Goal: Information Seeking & Learning: Learn about a topic

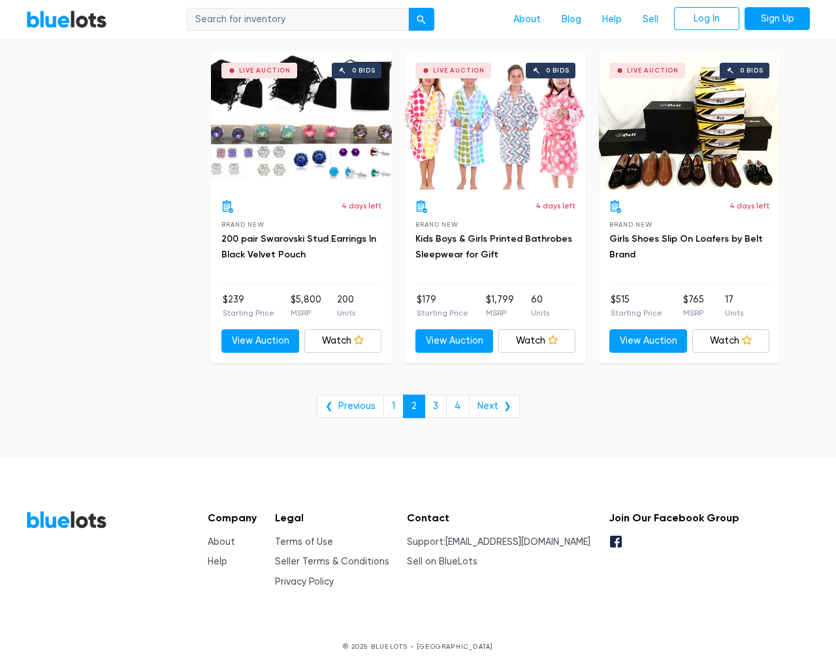
scroll to position [5267, 0]
type input "the"
type input "e"
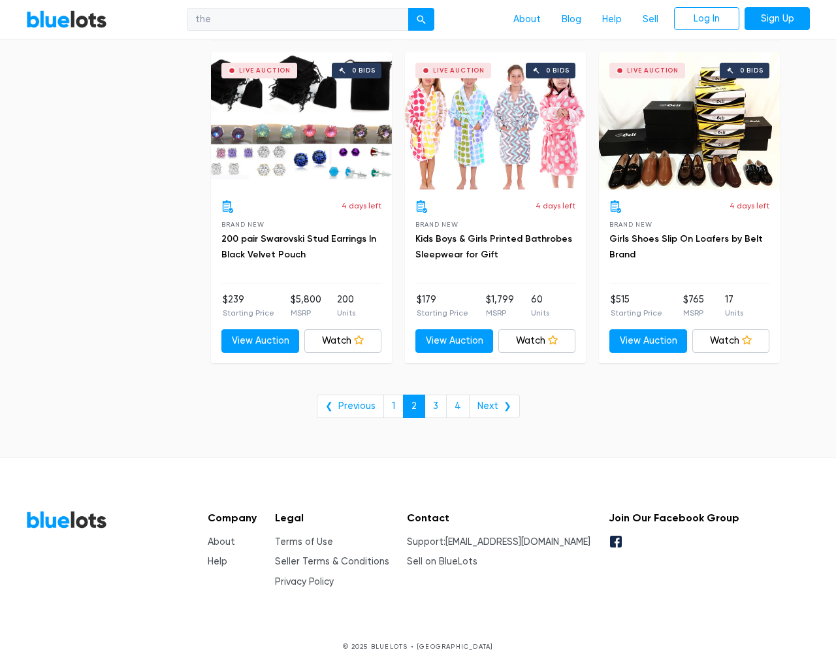
checkbox New"] "false"
type input "e"
checkbox Pulls"] "false"
checkbox input "false"
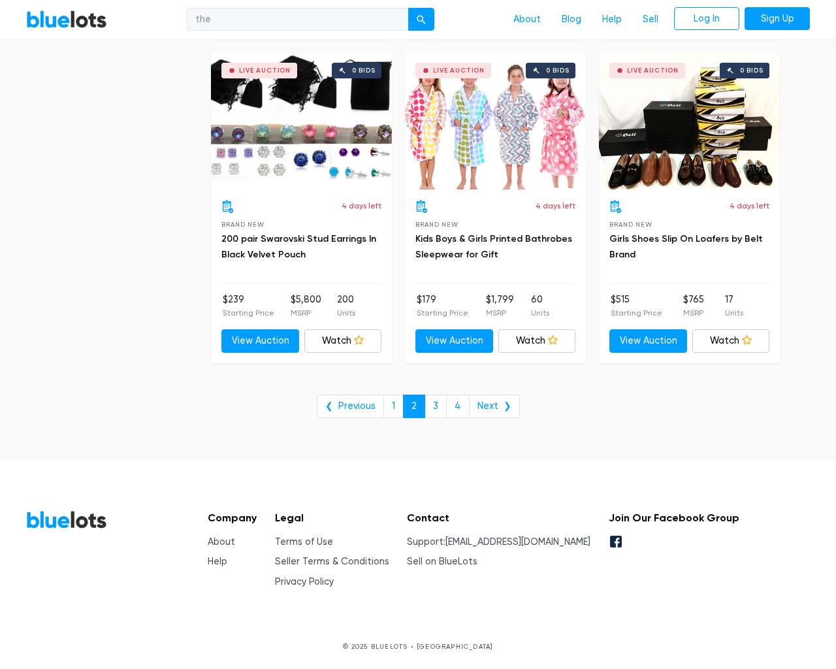
checkbox Accessories"] "false"
checkbox input "false"
checkbox Beauty"] "false"
checkbox Merchandise"] "false"
checkbox Goods"] "false"
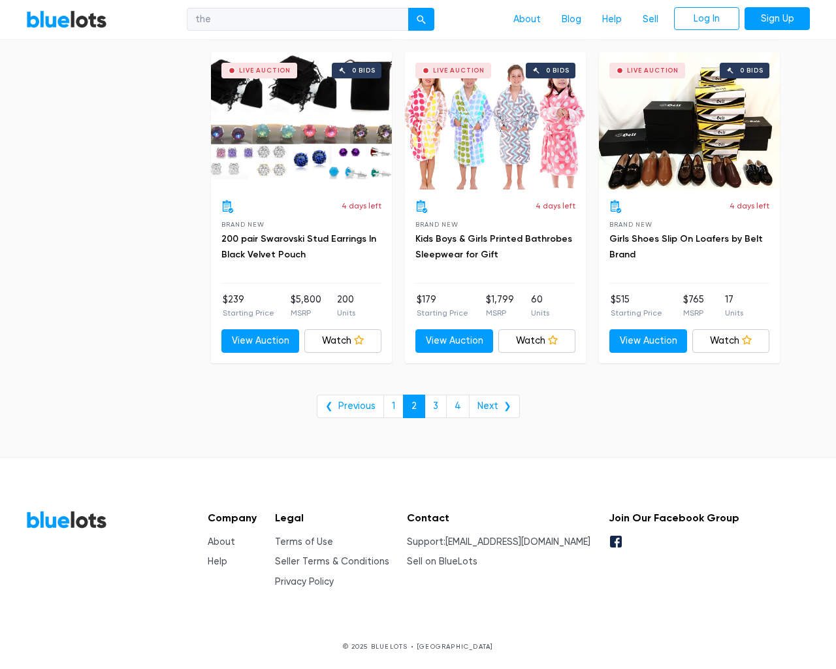
checkbox Baby"] "false"
checkbox Garden"] "false"
checkbox input "false"
type input "e"
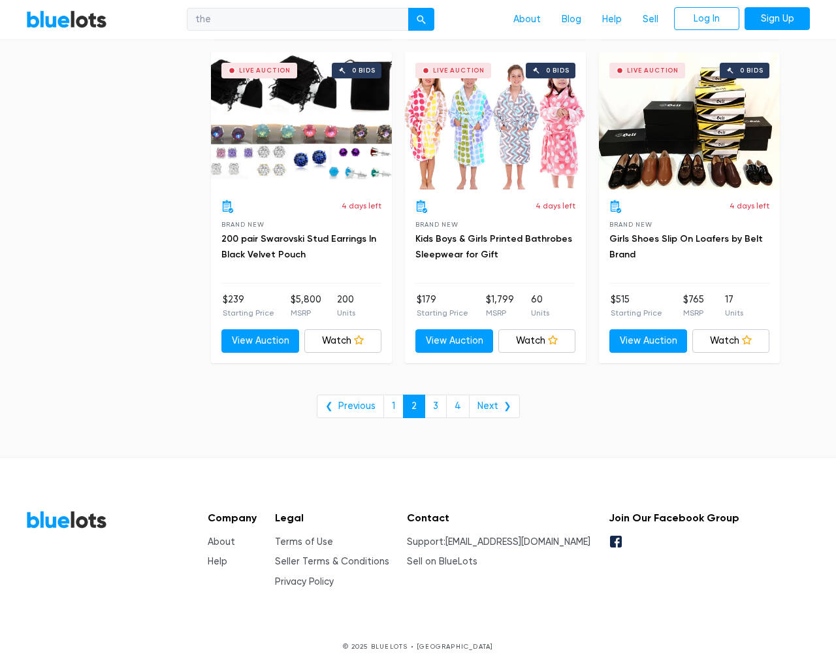
select select "10000"
select select "50000"
select select "ending_soonest"
select select "50000"
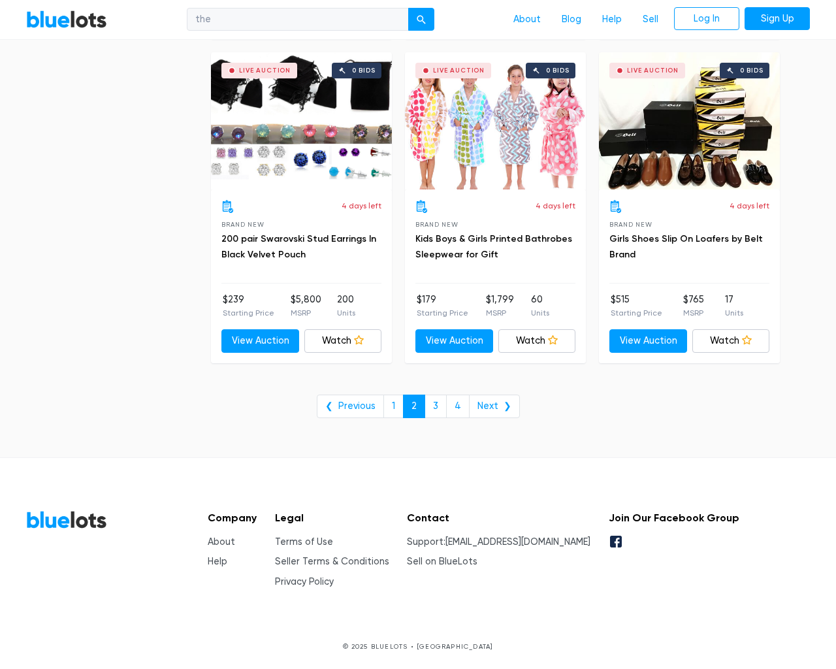
select select "highest_price"
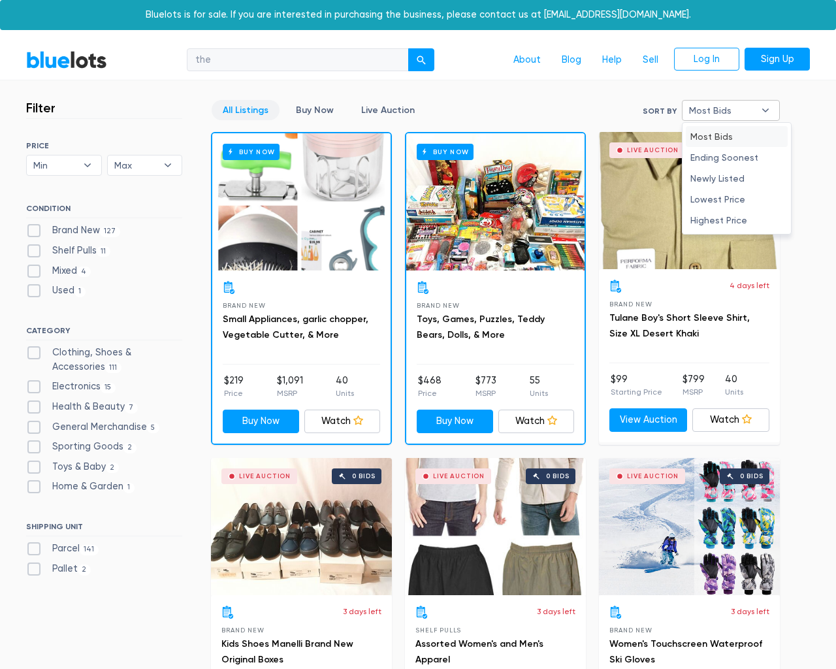
type input "e"
checkbox New"] "false"
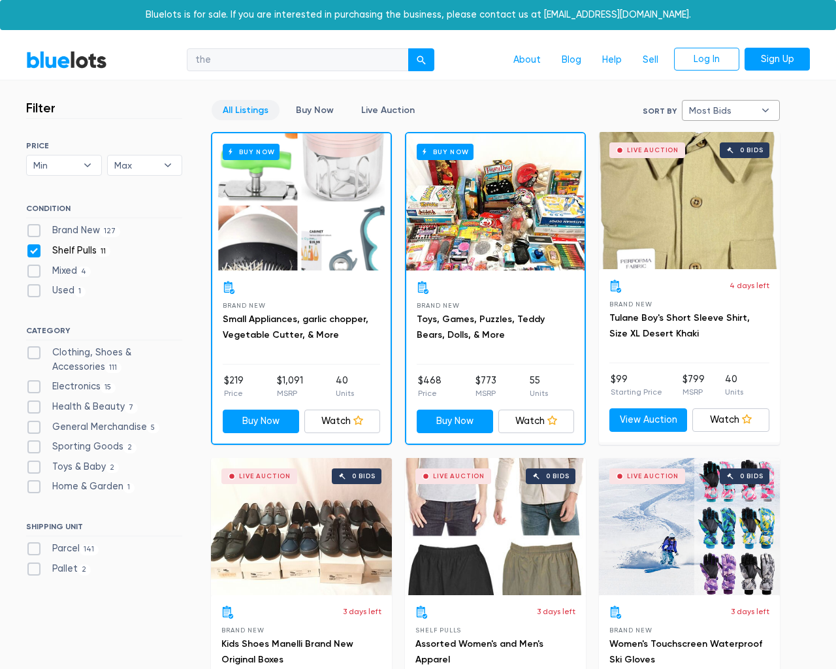
checkbox Pulls"] "false"
checkbox input "false"
checkbox Accessories"] "false"
checkbox input "false"
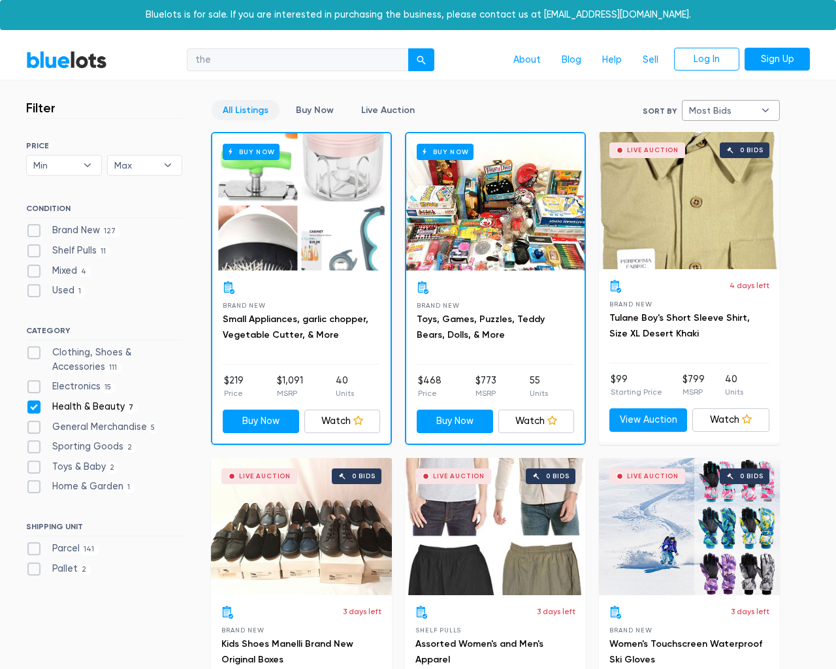
checkbox Beauty"] "false"
checkbox Merchandise"] "false"
checkbox Goods"] "false"
checkbox Baby"] "false"
checkbox Garden"] "false"
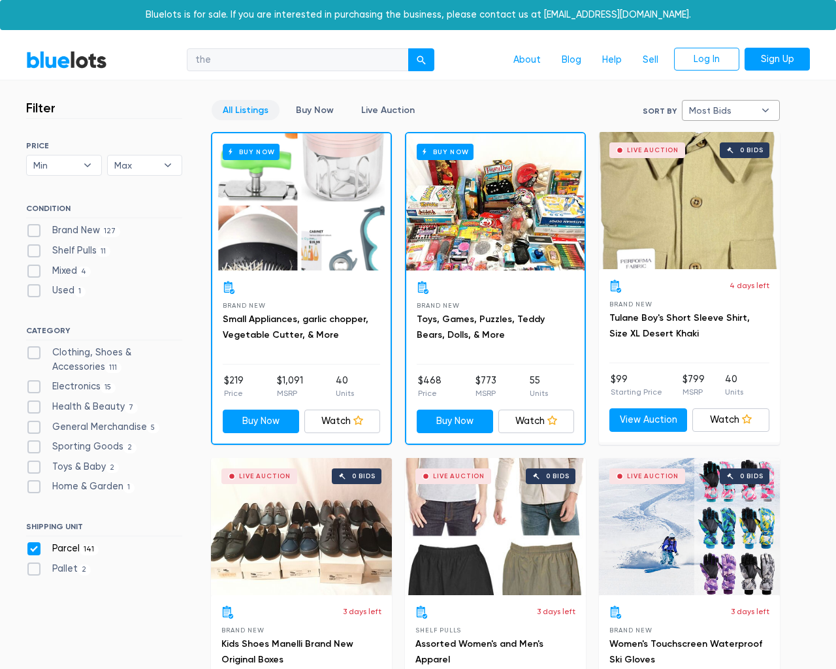
checkbox input "false"
type input "e"
select select "most_bids"
type input "e"
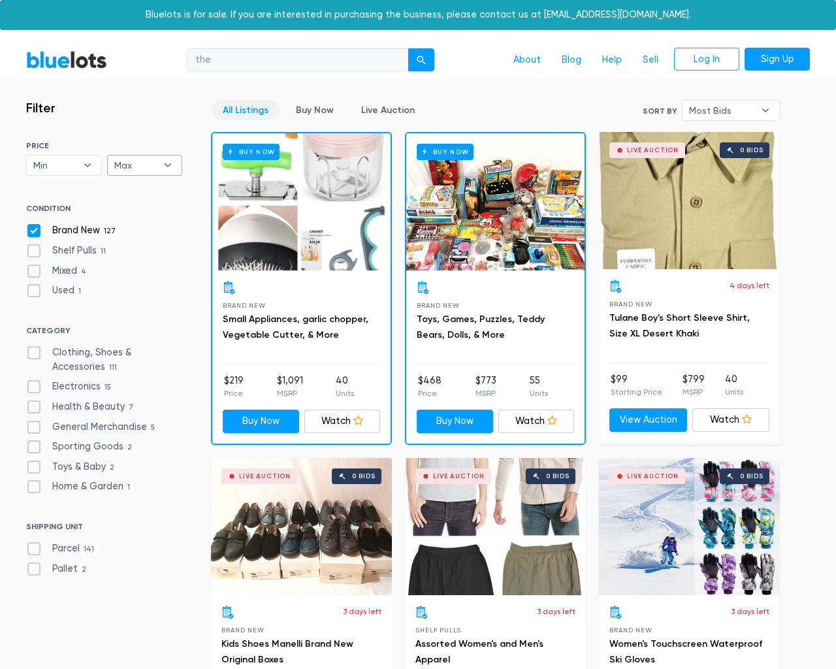
checkbox New"] "false"
checkbox Pulls"] "false"
checkbox input "false"
checkbox Accessories"] "false"
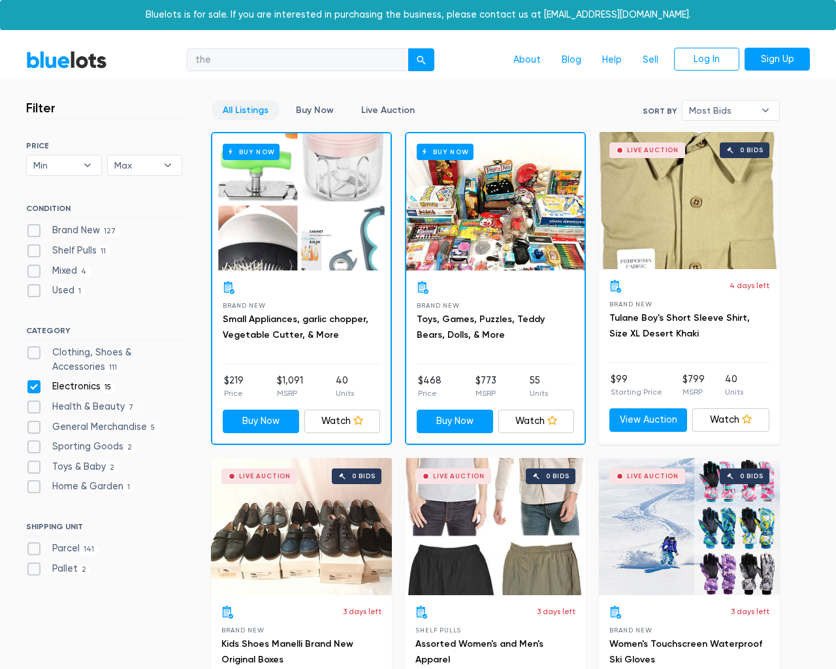
checkbox input "false"
checkbox Beauty"] "false"
checkbox Merchandise"] "false"
checkbox Goods"] "false"
checkbox Baby"] "false"
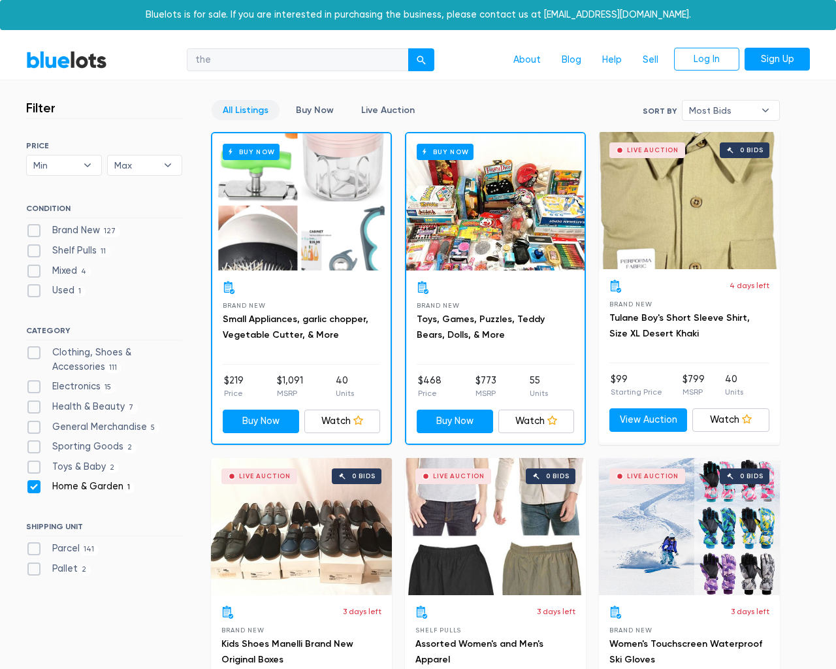
checkbox Garden"] "false"
checkbox input "false"
type input "e"
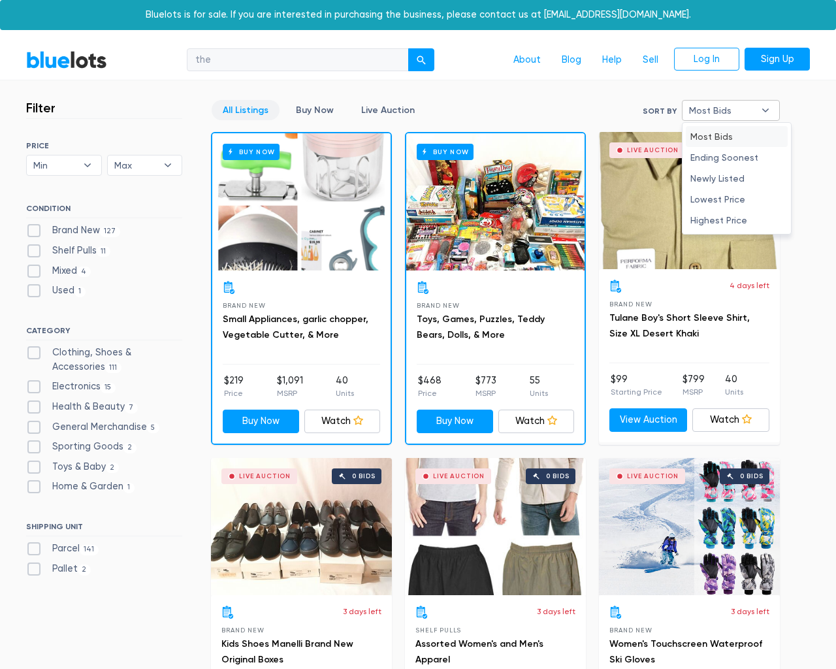
type input "e"
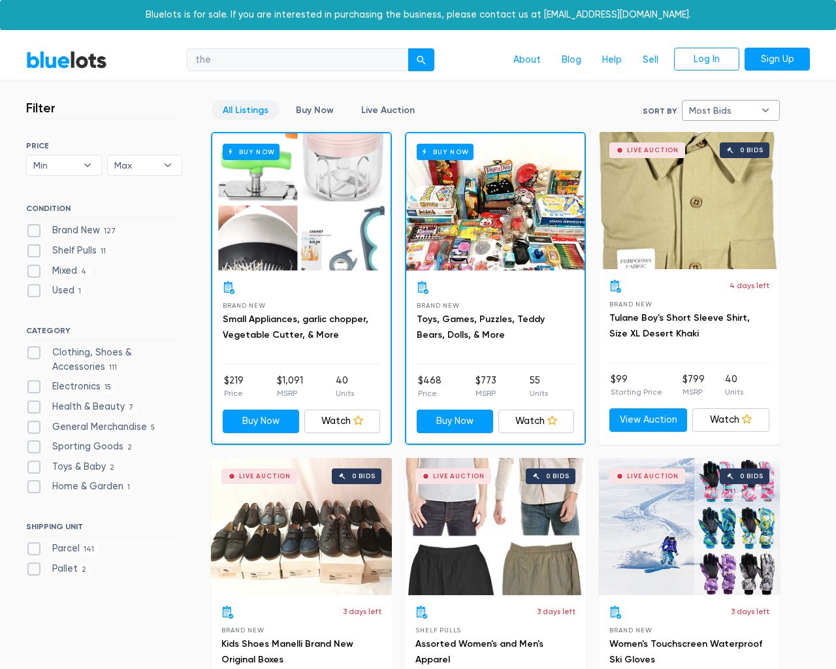
select select
select select "most_bids"
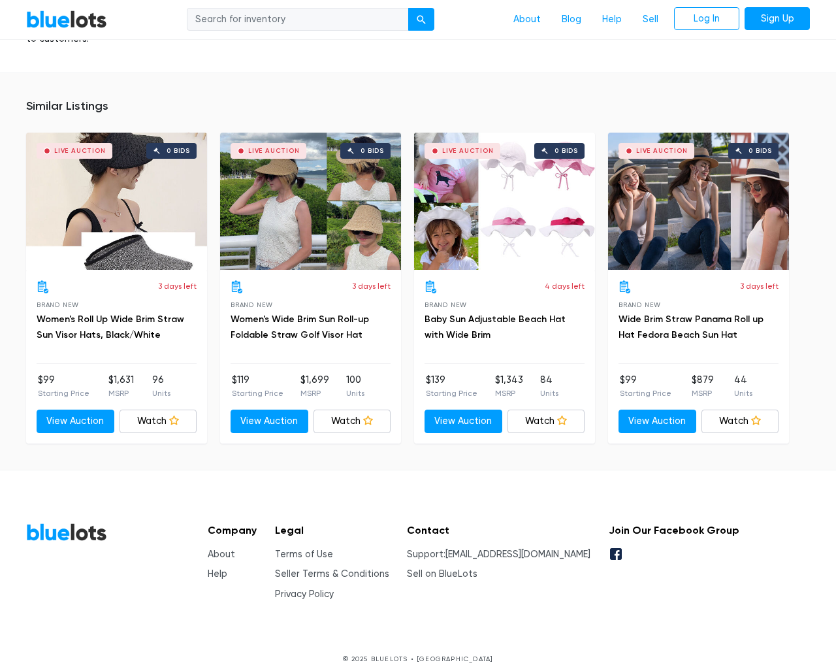
scroll to position [1137, 0]
type input "the"
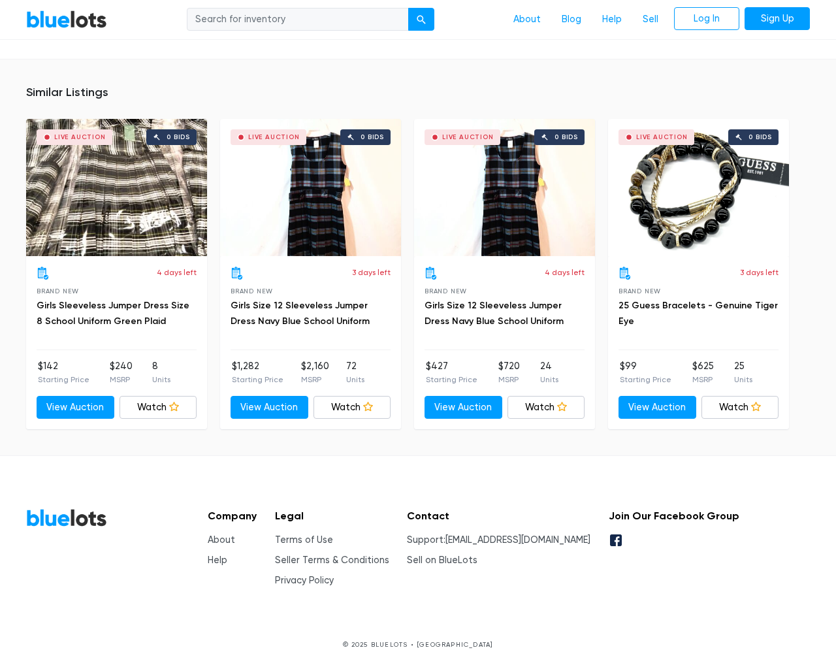
scroll to position [916, 0]
type input "the"
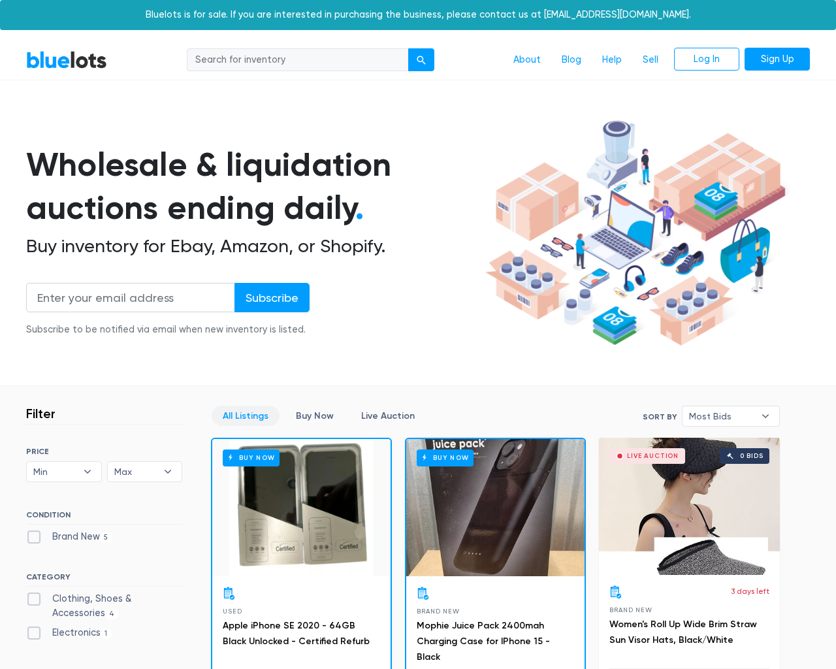
scroll to position [1013, 0]
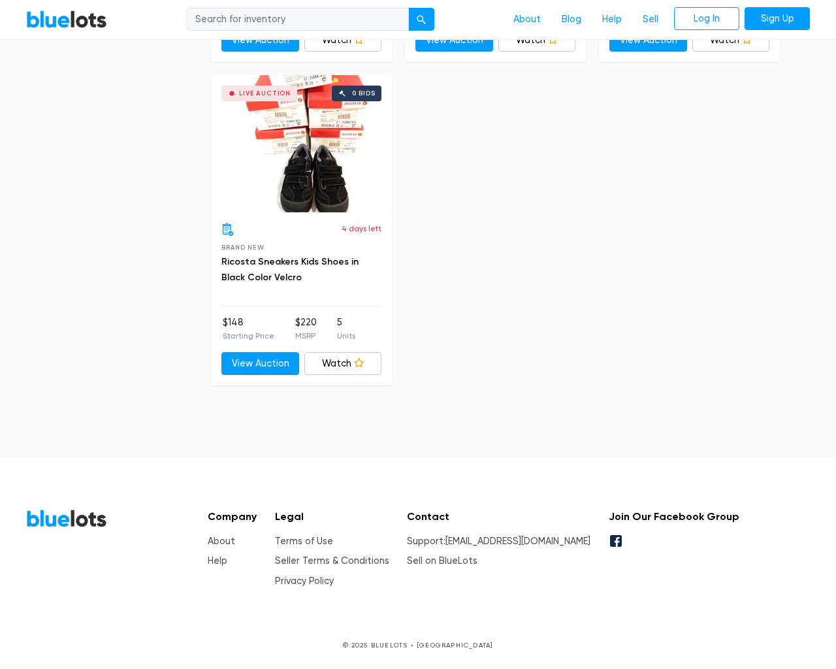
scroll to position [1013, 0]
type input "the"
type input "testing@example.com"
type input "e"
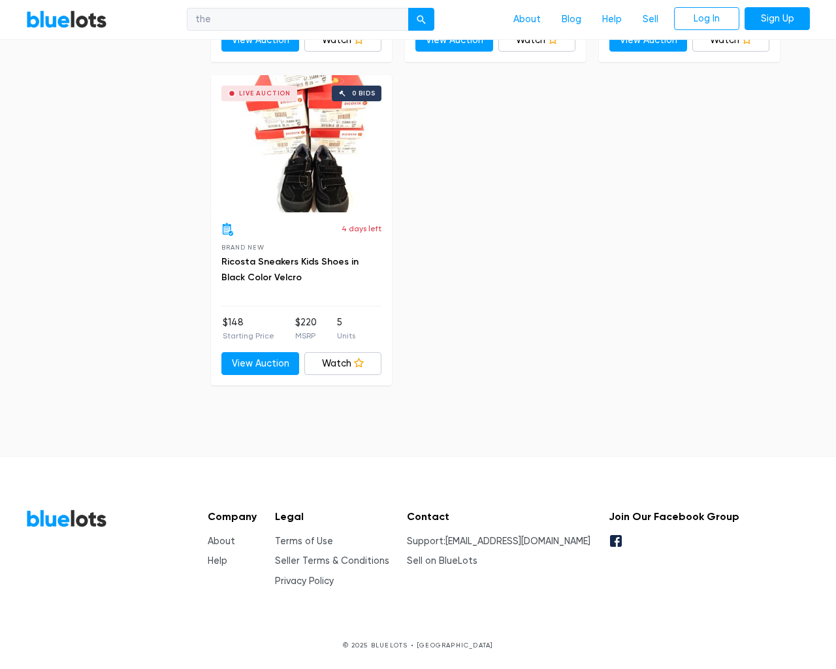
checkbox New"] "false"
checkbox Accessories"] "false"
checkbox input "false"
type input "e"
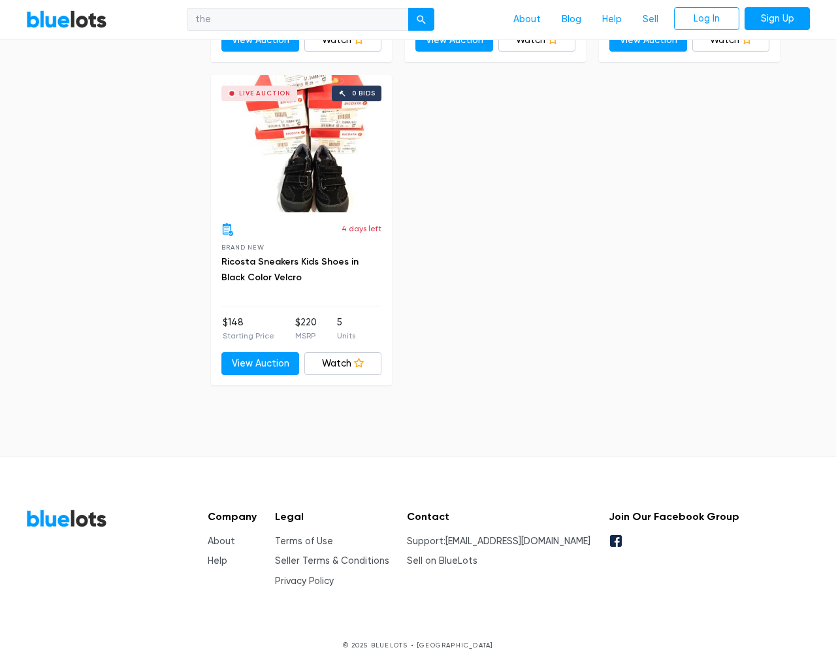
type input "e"
select select "10000"
select select "50000"
select select "ending_soonest"
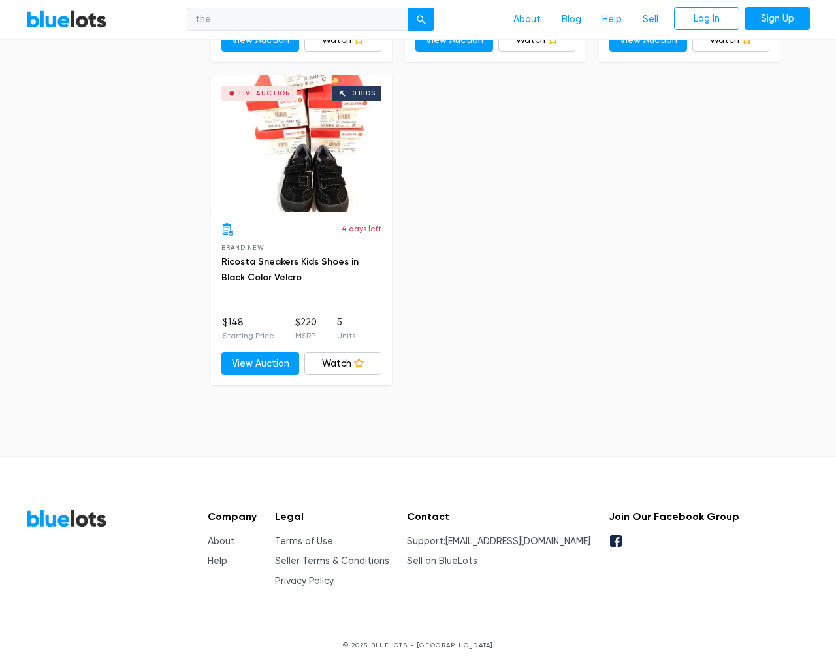
select select "50000"
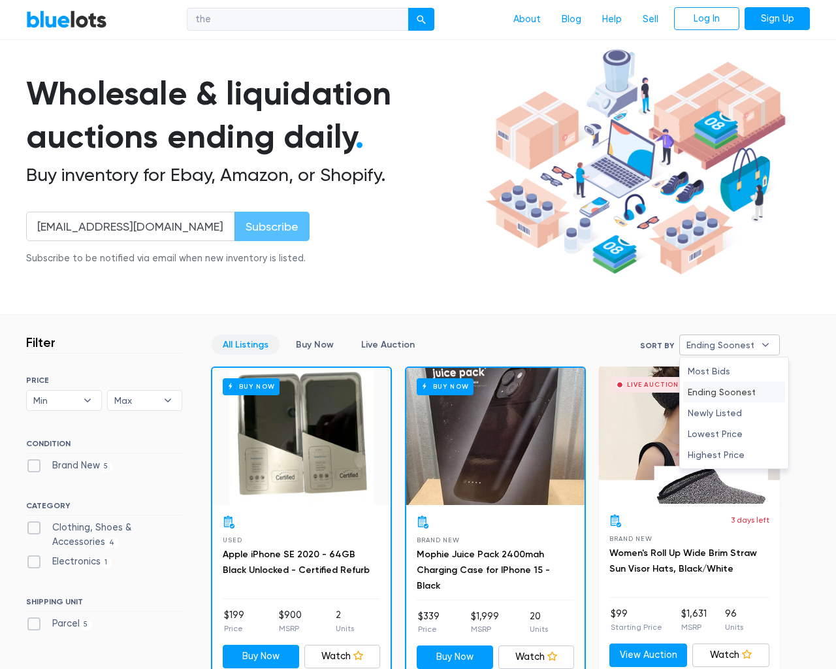
select select "ending_soonest"
type input "e"
checkbox New"] "false"
checkbox Accessories"] "false"
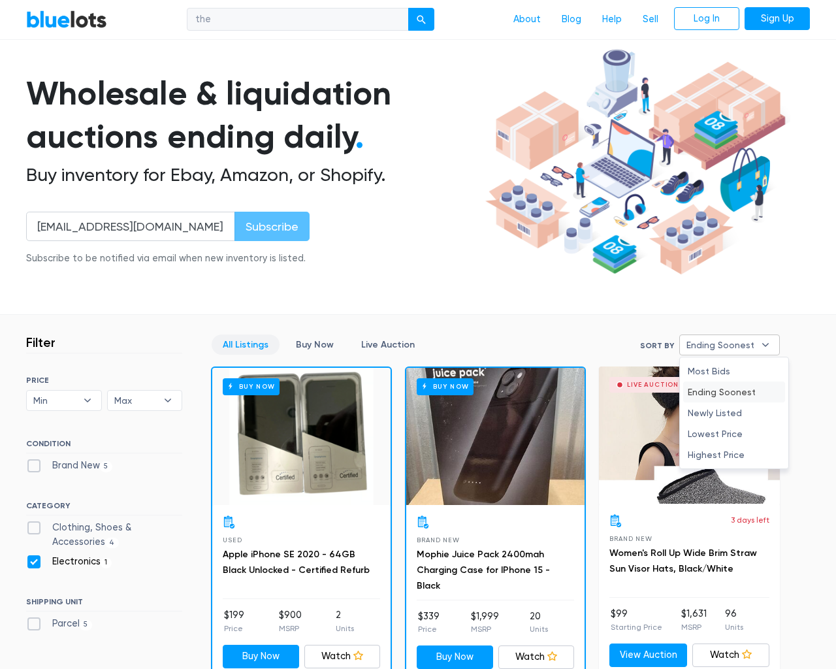
checkbox input "false"
type input "e"
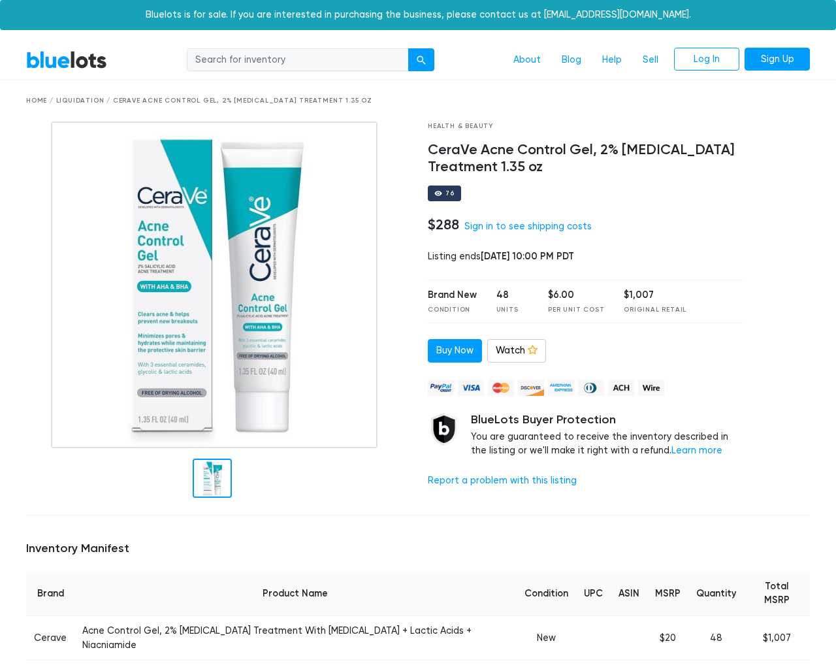
scroll to position [848, 0]
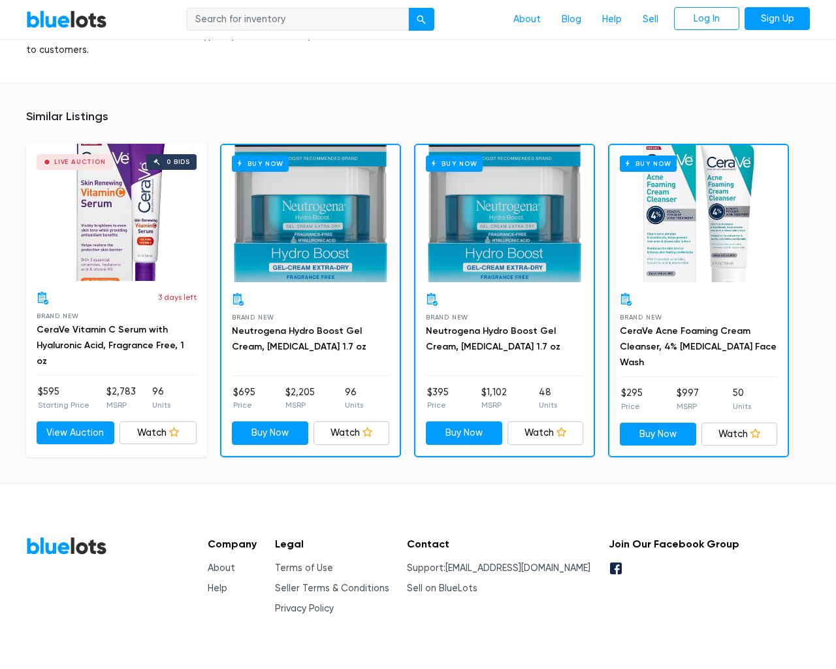
type input "the"
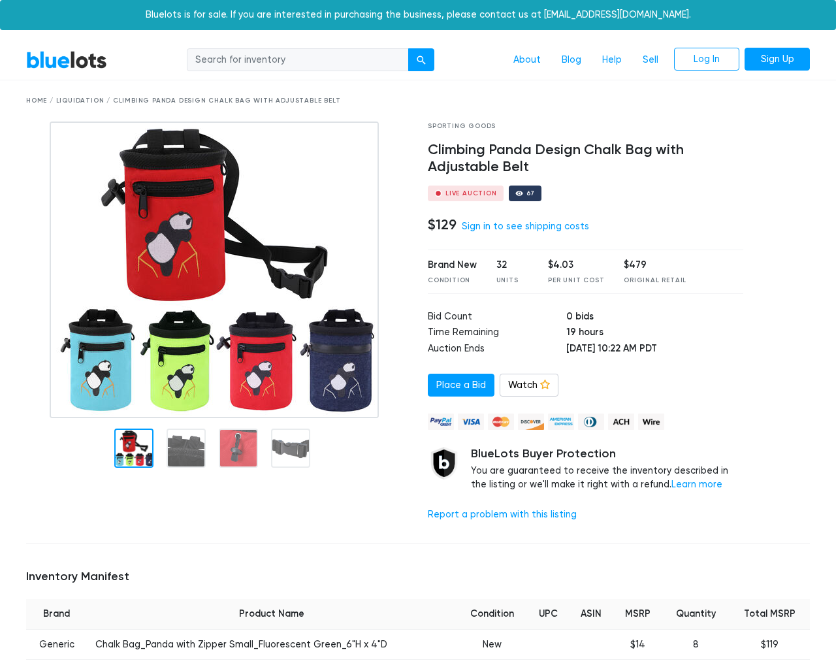
scroll to position [963, 0]
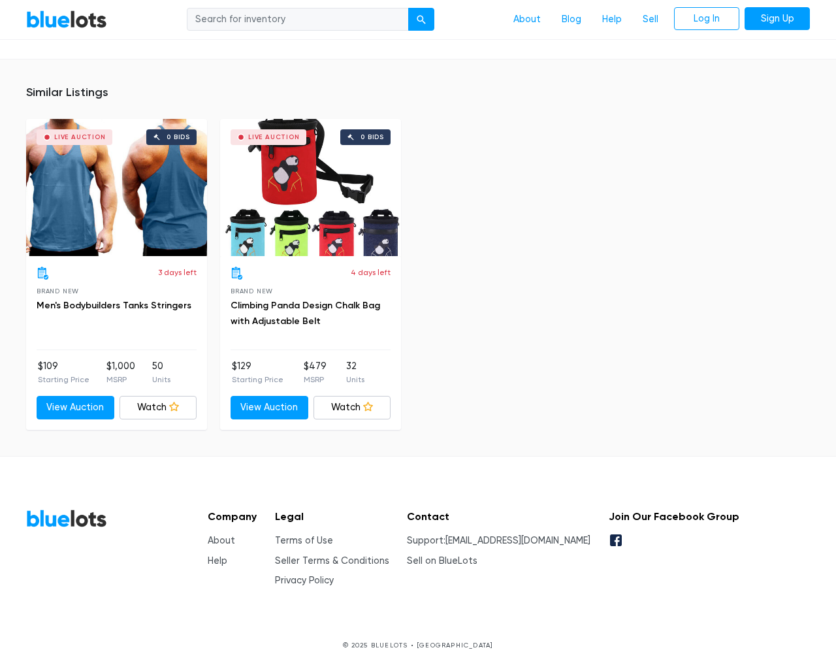
type input "the"
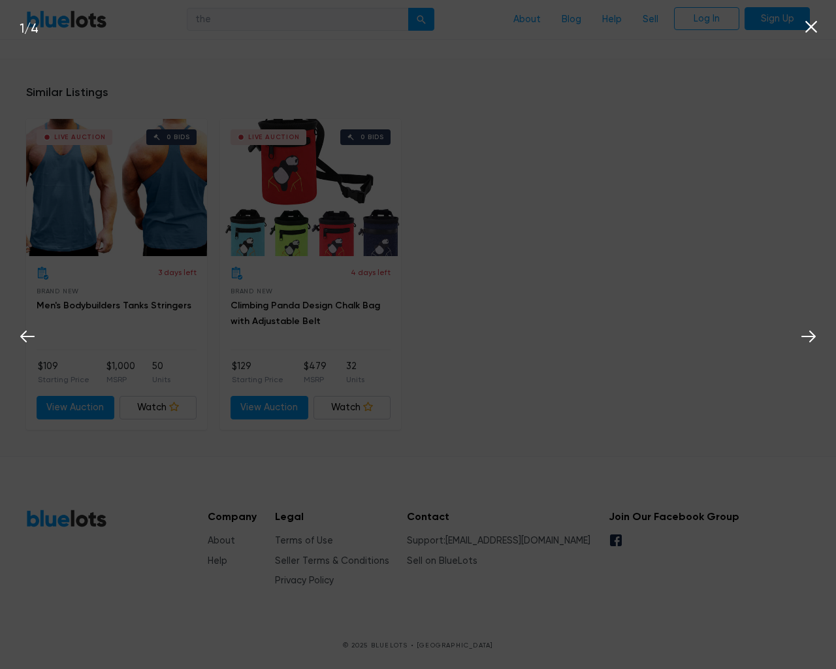
scroll to position [964, 0]
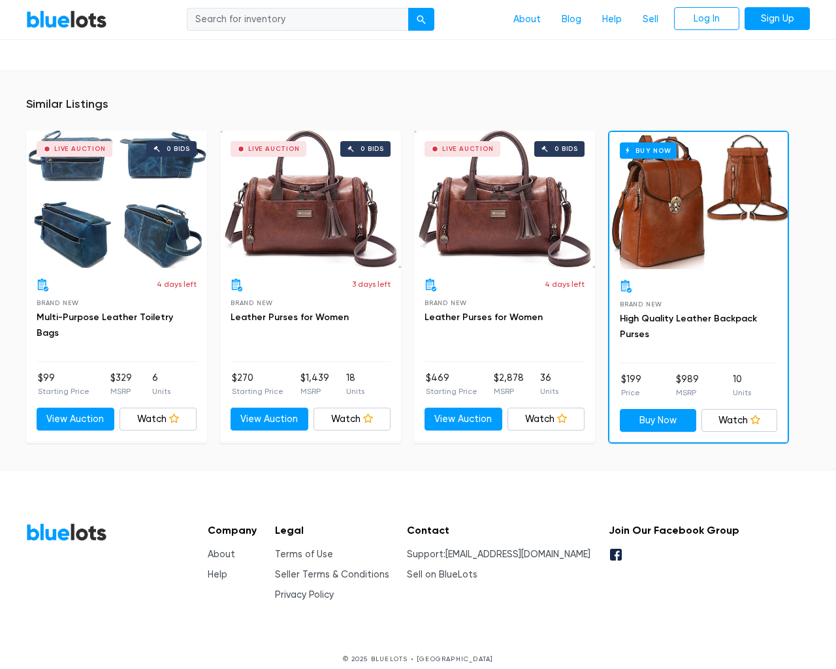
scroll to position [872, 0]
type input "the"
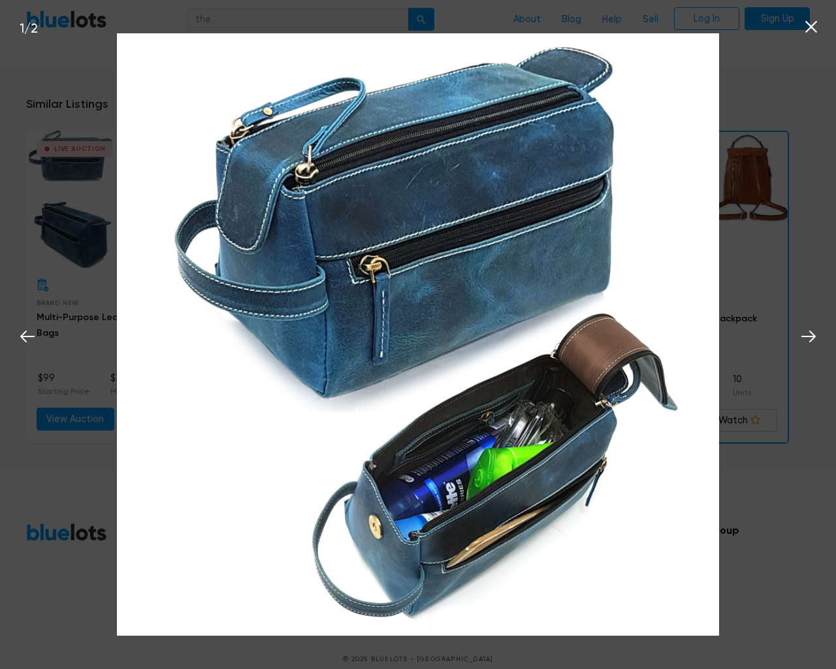
scroll to position [873, 0]
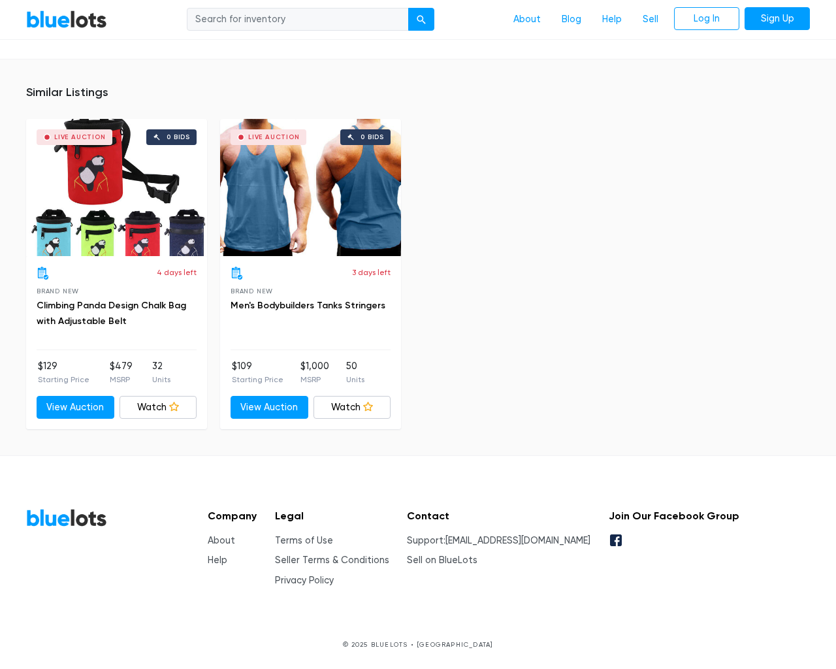
scroll to position [841, 0]
